Goal: Information Seeking & Learning: Find specific fact

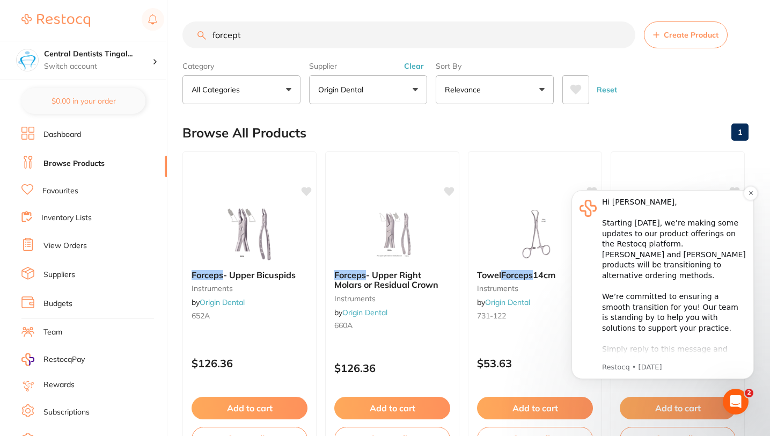
scroll to position [565, 0]
click at [673, 129] on div "Browse All Products 1" at bounding box center [466, 133] width 566 height 36
click at [283, 45] on input "forcept" at bounding box center [409, 34] width 453 height 27
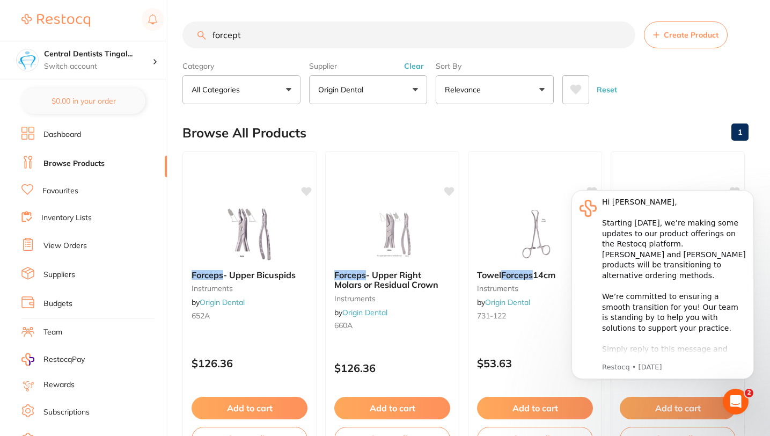
click at [409, 71] on button "Clear" at bounding box center [414, 66] width 26 height 10
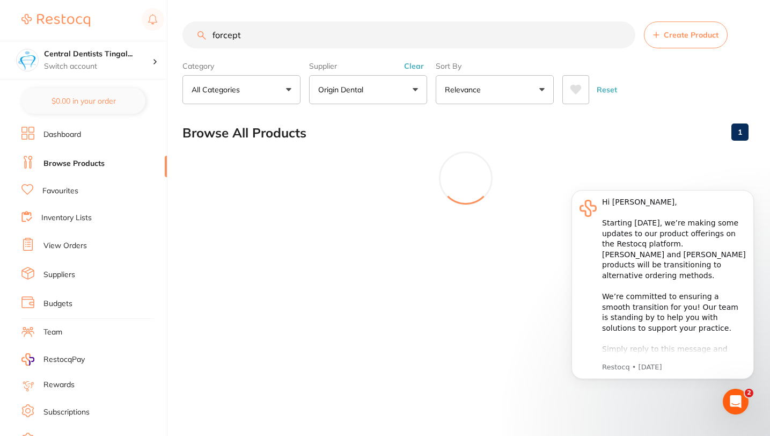
click at [409, 70] on label "Supplier" at bounding box center [368, 66] width 118 height 10
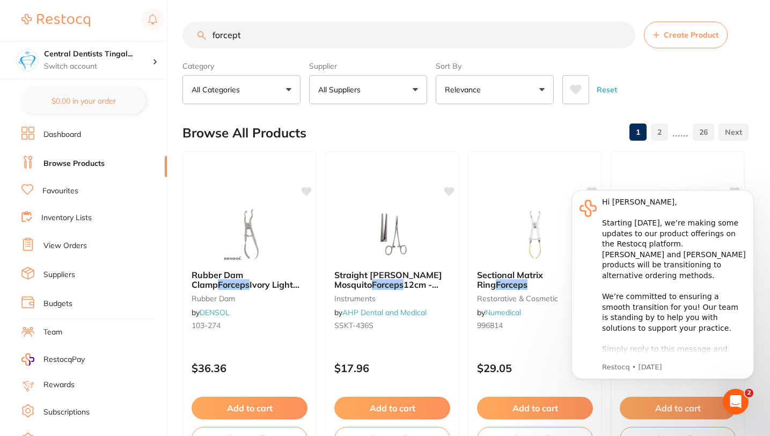
click at [336, 30] on input "forcept" at bounding box center [409, 34] width 453 height 27
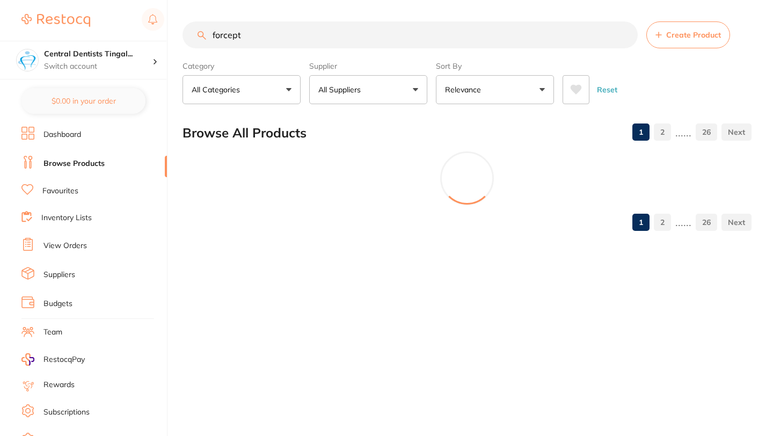
click at [336, 30] on input "forcept" at bounding box center [410, 34] width 455 height 27
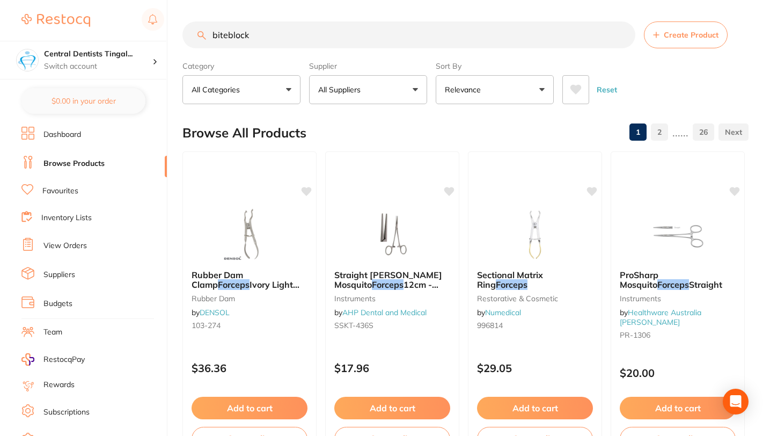
type input "biteblock"
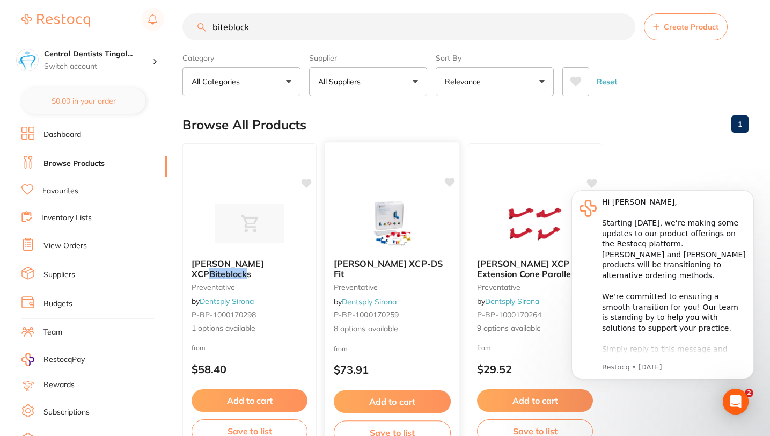
scroll to position [0, 0]
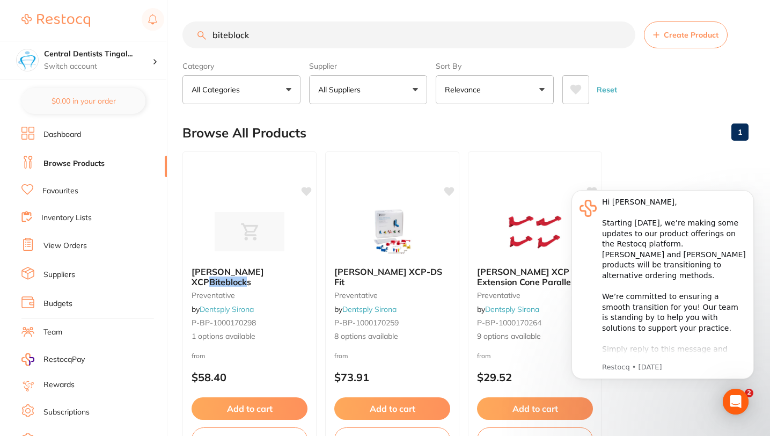
click at [76, 139] on link "Dashboard" at bounding box center [62, 134] width 38 height 11
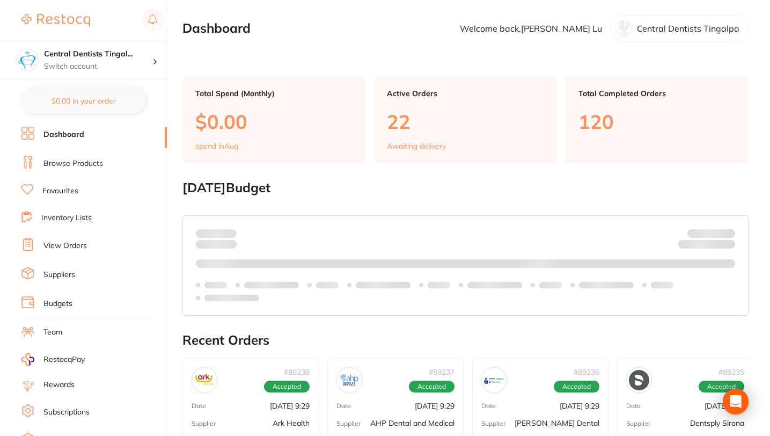
click at [82, 166] on link "Browse Products" at bounding box center [73, 163] width 60 height 11
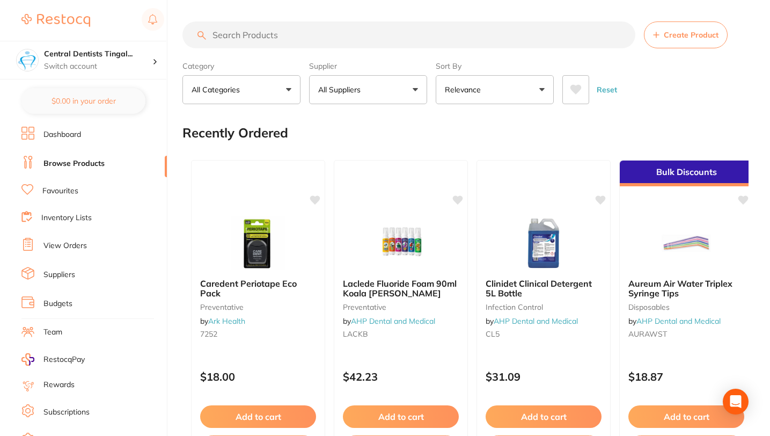
click at [305, 29] on input "search" at bounding box center [409, 34] width 453 height 27
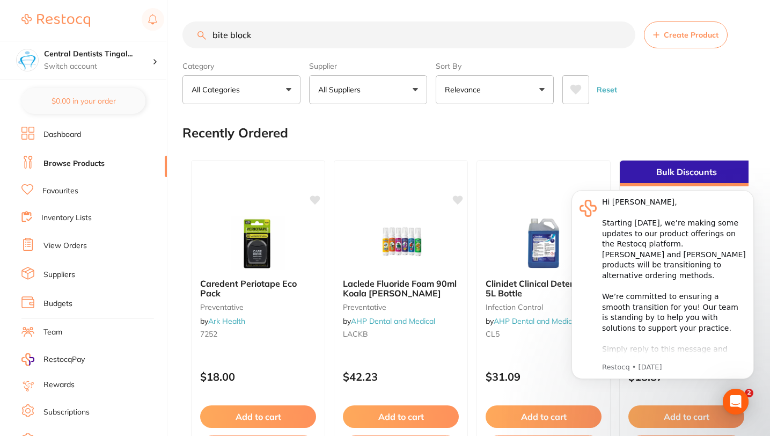
type input "bite block"
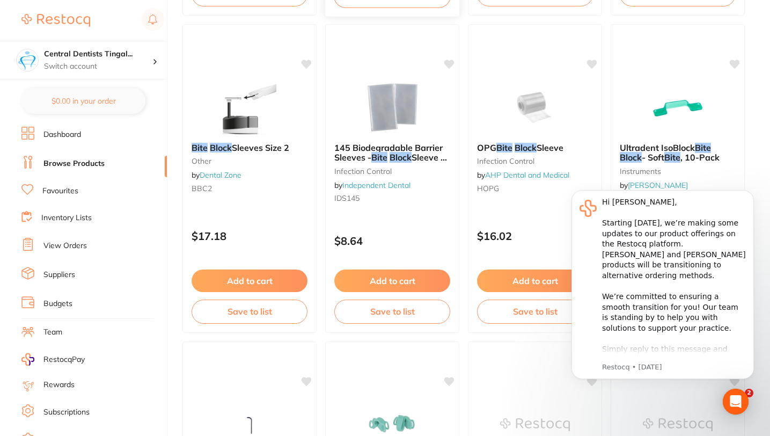
scroll to position [668, 0]
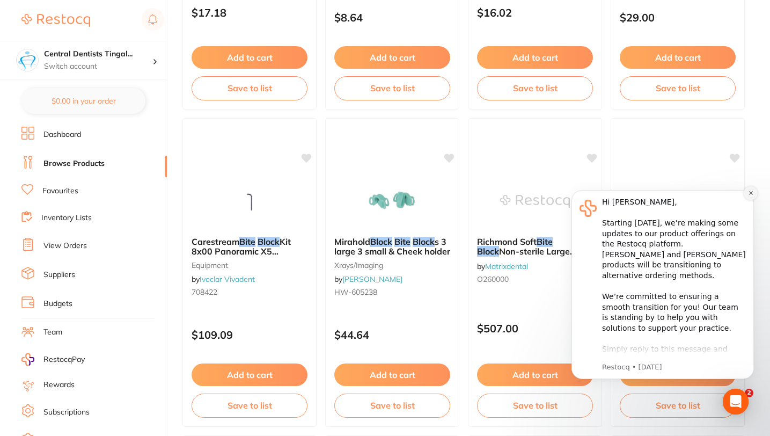
click at [755, 196] on button "Dismiss notification" at bounding box center [751, 193] width 14 height 14
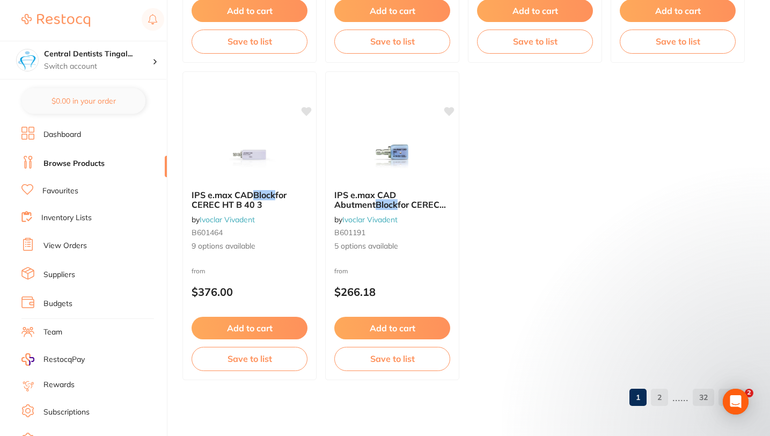
scroll to position [4200, 0]
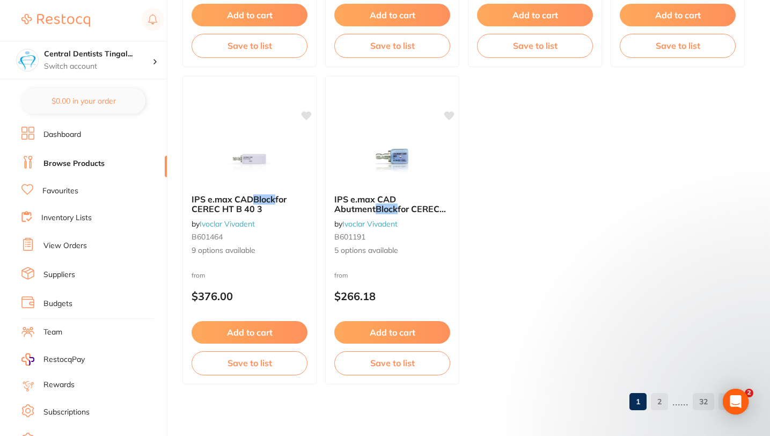
click at [668, 404] on link "2" at bounding box center [659, 401] width 17 height 21
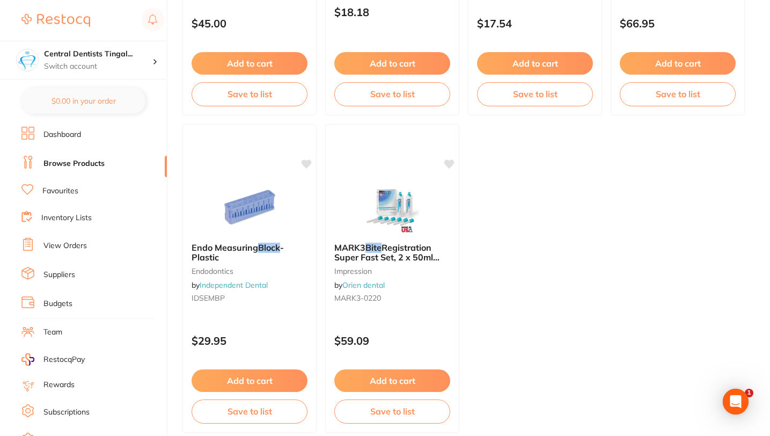
scroll to position [4205, 0]
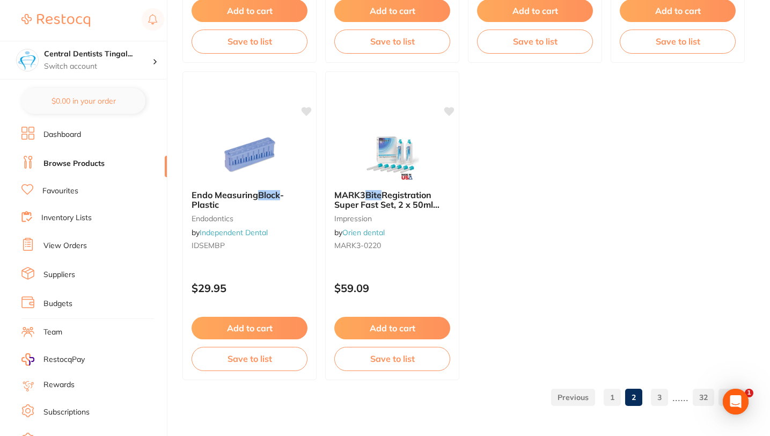
click at [655, 397] on link "3" at bounding box center [659, 397] width 17 height 21
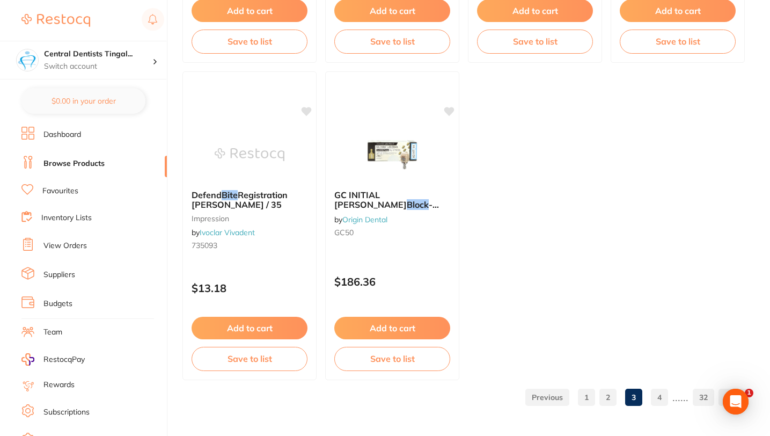
click at [664, 402] on link "4" at bounding box center [659, 397] width 17 height 21
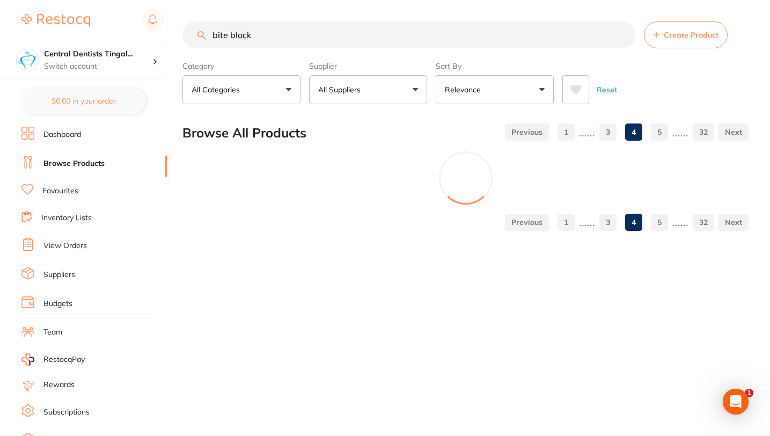
scroll to position [0, 0]
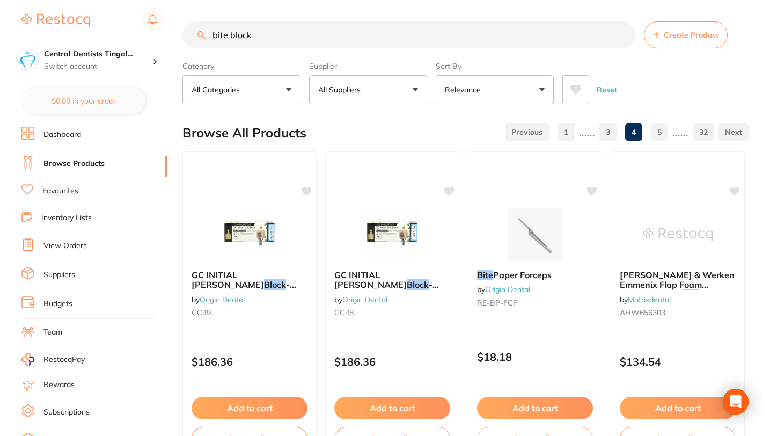
click at [400, 84] on button "All Suppliers" at bounding box center [368, 89] width 118 height 29
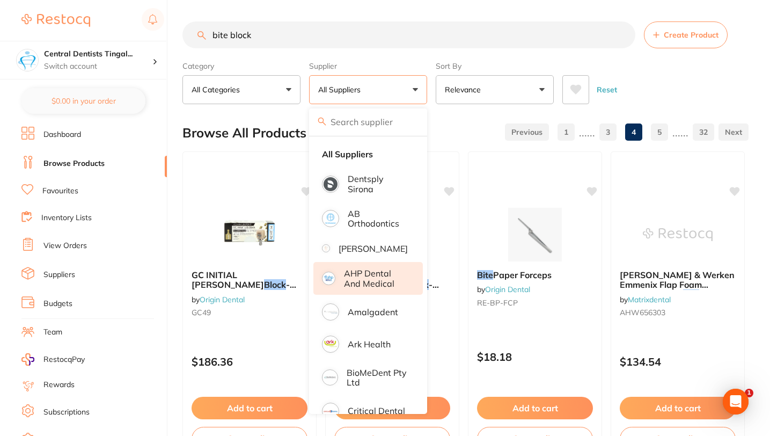
click at [394, 278] on p "AHP Dental and Medical" at bounding box center [376, 278] width 64 height 20
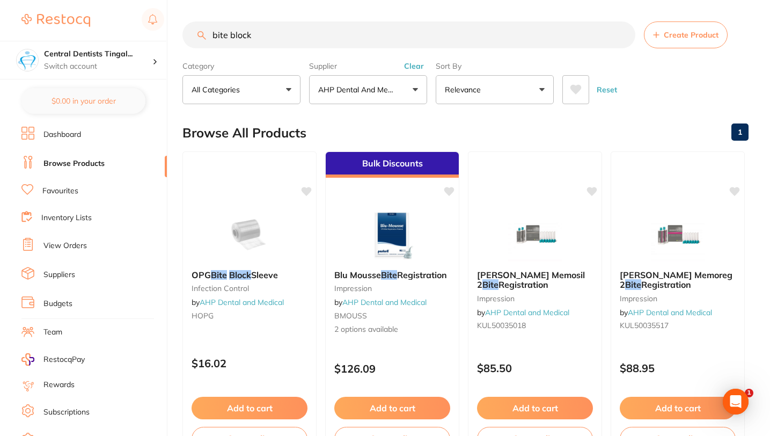
click at [375, 89] on p "AHP Dental and Medical" at bounding box center [359, 89] width 82 height 11
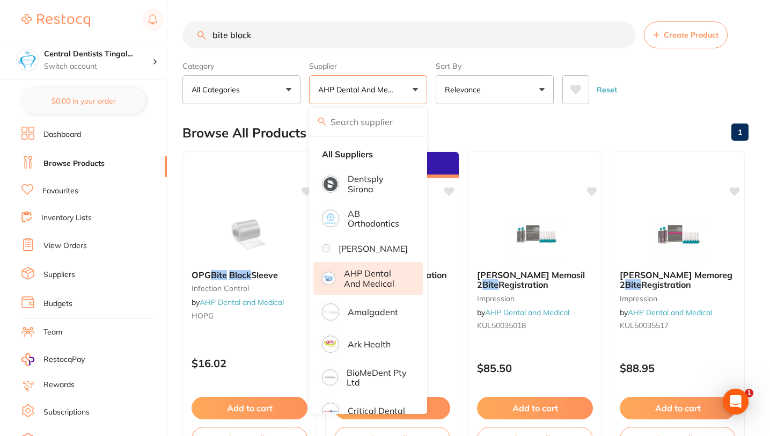
click at [387, 280] on p "AHP Dental and Medical" at bounding box center [376, 278] width 64 height 20
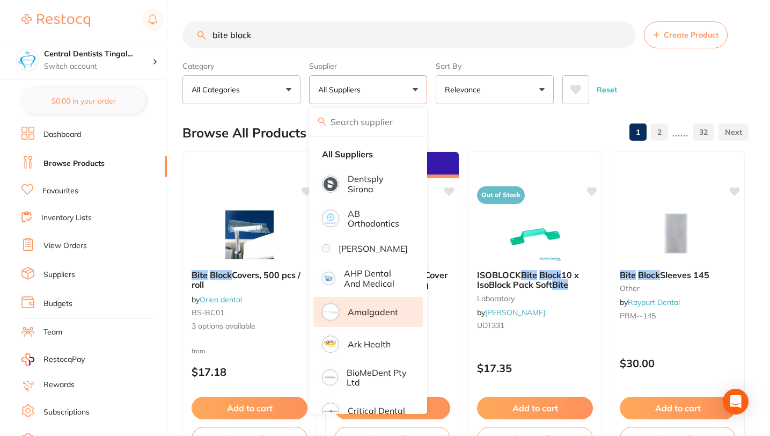
click at [387, 325] on li "Amalgadent" at bounding box center [369, 312] width 110 height 30
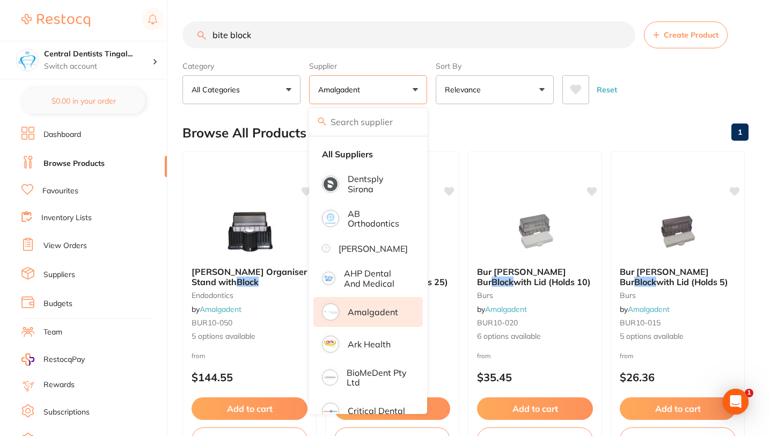
click at [632, 92] on div "Reset" at bounding box center [652, 86] width 178 height 38
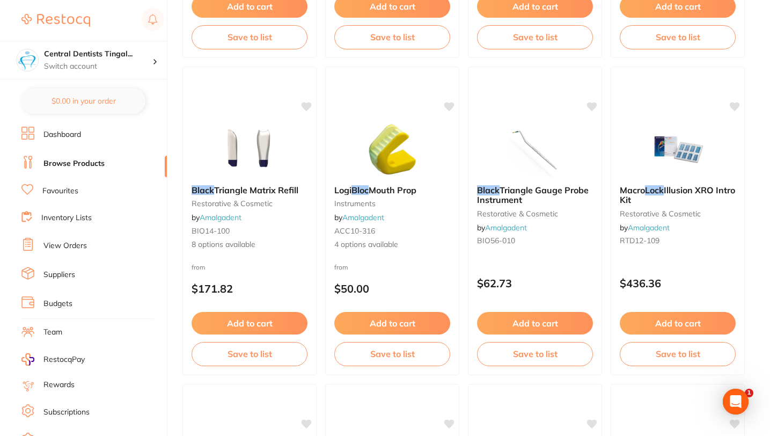
scroll to position [1679, 0]
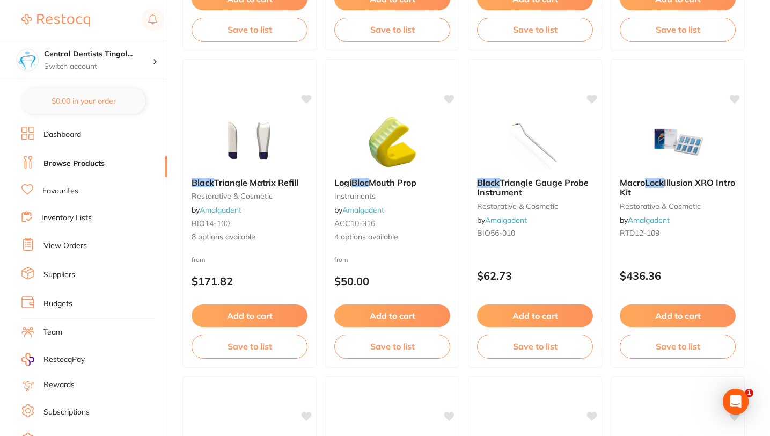
drag, startPoint x: 432, startPoint y: 187, endPoint x: 375, endPoint y: 184, distance: 57.0
click at [375, 183] on b "Logi Bloc Mouth Prop" at bounding box center [392, 183] width 116 height 10
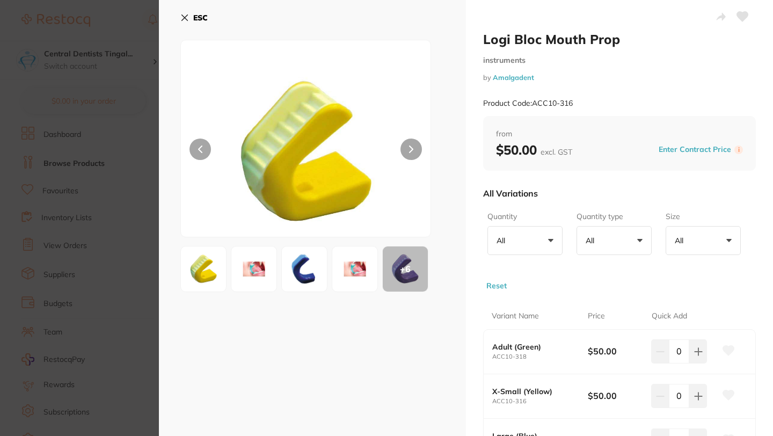
click at [395, 361] on div "ESC + 6" at bounding box center [312, 292] width 307 height 585
drag, startPoint x: 627, startPoint y: 37, endPoint x: 547, endPoint y: 33, distance: 80.6
click at [547, 33] on h2 "Logi Bloc Mouth Prop" at bounding box center [619, 39] width 273 height 16
copy h2 "Mouth Prop"
